Goal: Check status: Check status

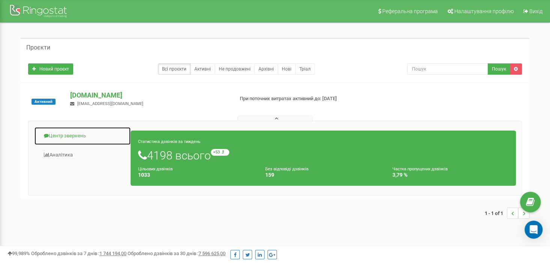
click at [68, 134] on link "Центр звернень" at bounding box center [82, 136] width 97 height 18
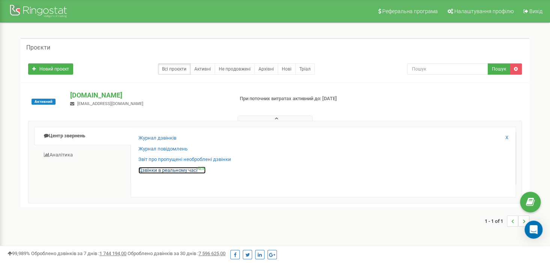
click at [174, 168] on link "Дзвінки в реальному часі NEW" at bounding box center [171, 170] width 67 height 7
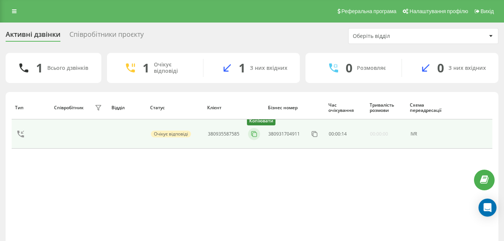
click at [254, 134] on icon at bounding box center [254, 134] width 8 height 8
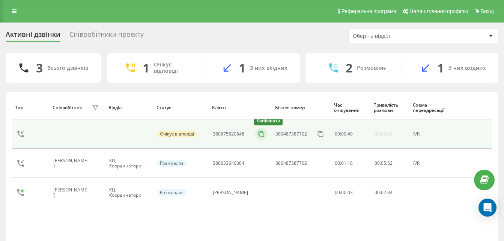
click at [257, 134] on icon at bounding box center [261, 134] width 8 height 8
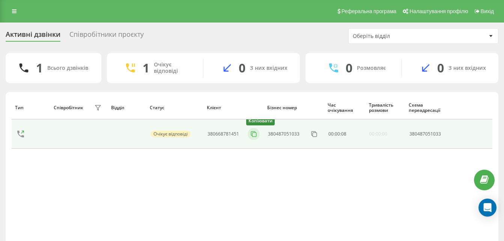
click at [254, 133] on icon at bounding box center [254, 134] width 8 height 8
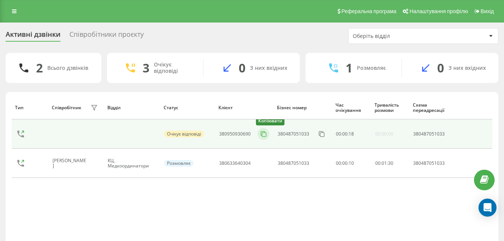
click at [265, 132] on icon at bounding box center [264, 134] width 8 height 8
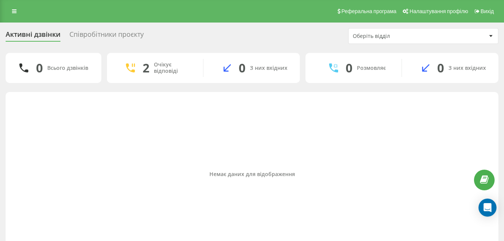
drag, startPoint x: 347, startPoint y: 212, endPoint x: 336, endPoint y: 245, distance: 33.9
click at [336, 241] on html "[DOMAIN_NAME] Проекти [DOMAIN_NAME] Центр звернень Журнал дзвінків Журнал повід…" at bounding box center [252, 120] width 504 height 241
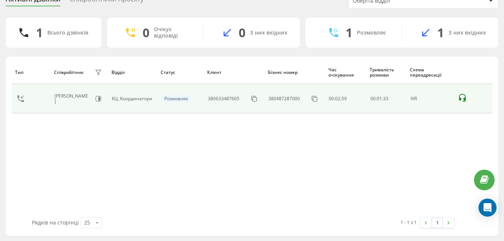
scroll to position [24, 0]
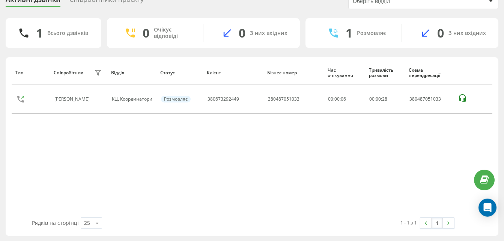
scroll to position [35, 0]
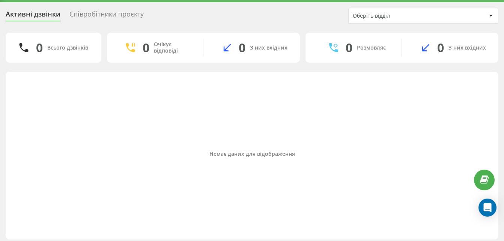
scroll to position [24, 0]
